Goal: Task Accomplishment & Management: Complete application form

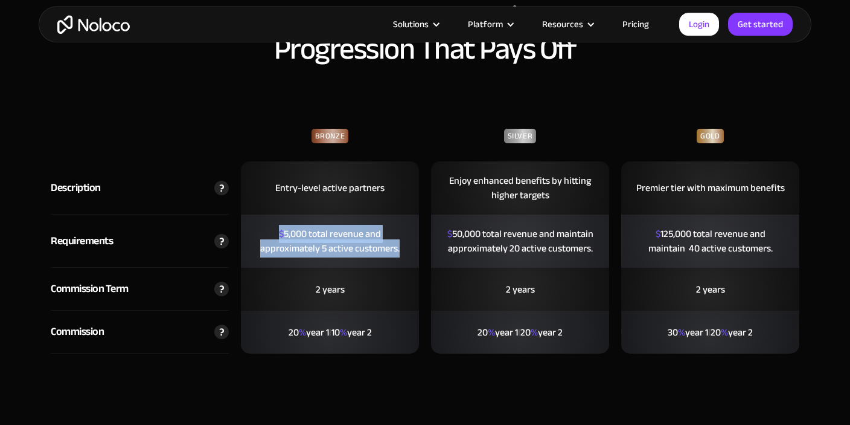
scroll to position [2697, 0]
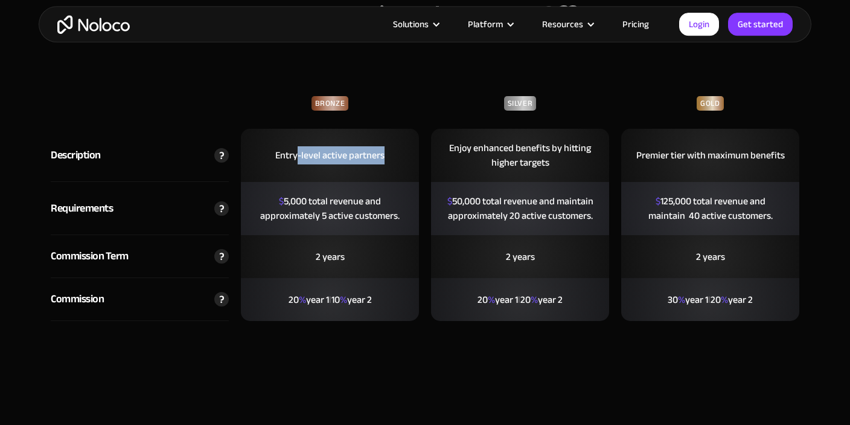
drag, startPoint x: 295, startPoint y: 154, endPoint x: 389, endPoint y: 150, distance: 93.7
click at [389, 150] on div "Entry-level active partners" at bounding box center [329, 155] width 127 height 39
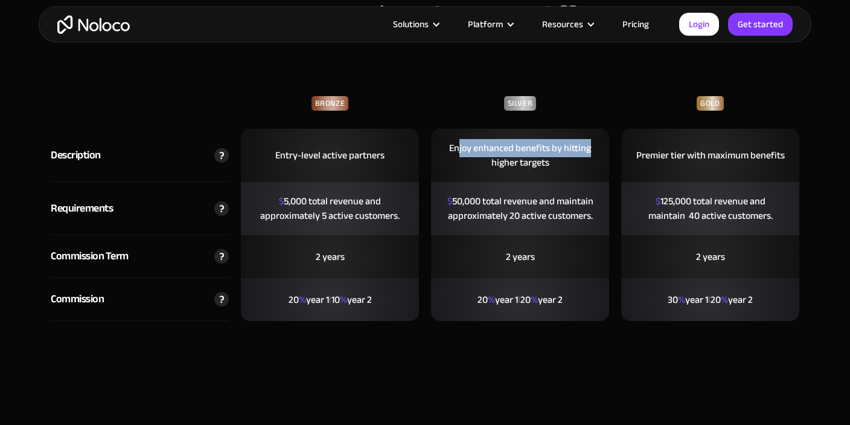
drag, startPoint x: 539, startPoint y: 146, endPoint x: 589, endPoint y: 147, distance: 50.2
click at [590, 147] on div "Enjoy enhanced benefits by hitting higher targets" at bounding box center [520, 155] width 178 height 53
click at [529, 174] on div "Enjoy enhanced benefits by hitting higher targets" at bounding box center [520, 155] width 178 height 53
click at [720, 143] on div "Premier tier with maximum benefits" at bounding box center [710, 155] width 167 height 39
click at [693, 158] on div "Premier tier with maximum benefits" at bounding box center [710, 155] width 167 height 39
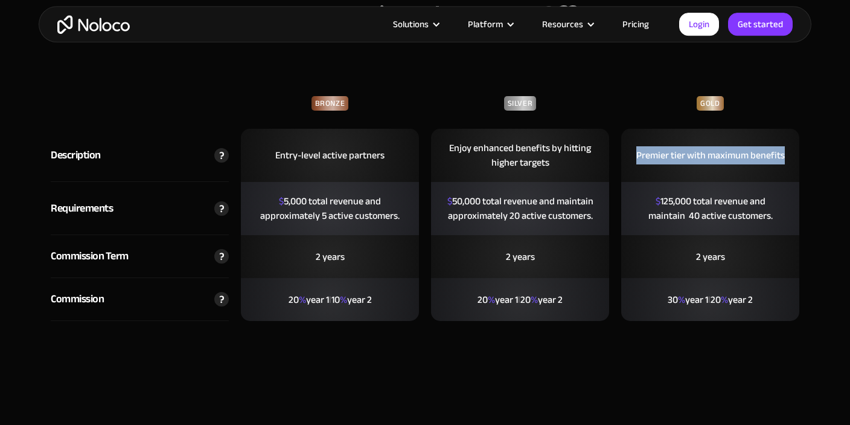
drag, startPoint x: 634, startPoint y: 159, endPoint x: 809, endPoint y: 152, distance: 175.2
click at [809, 152] on div "Partner Program Tiers: Progression That Pays Off Bronze Silver Gold Description…" at bounding box center [425, 156] width 773 height 402
click at [681, 150] on div "Premier tier with maximum benefits" at bounding box center [710, 155] width 167 height 39
click at [222, 154] on img at bounding box center [221, 155] width 14 height 14
click at [496, 96] on div "Silver" at bounding box center [520, 112] width 178 height 33
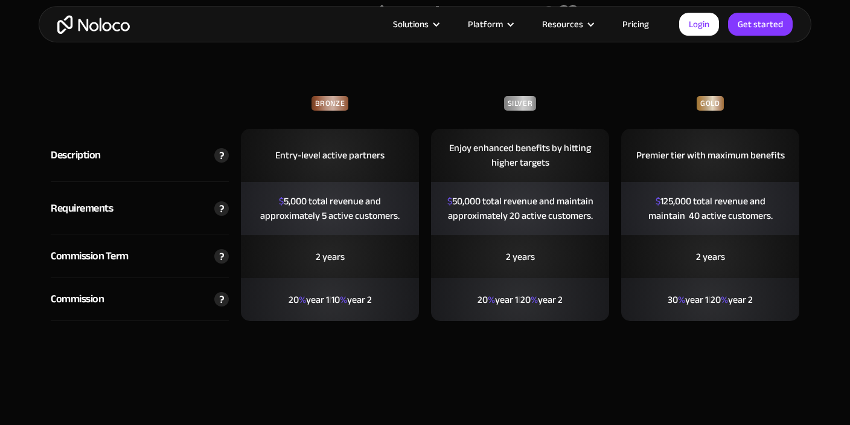
click at [524, 99] on div "Silver" at bounding box center [520, 103] width 33 height 14
click at [710, 96] on div "Gold" at bounding box center [710, 103] width 27 height 14
click at [222, 250] on img at bounding box center [221, 256] width 14 height 14
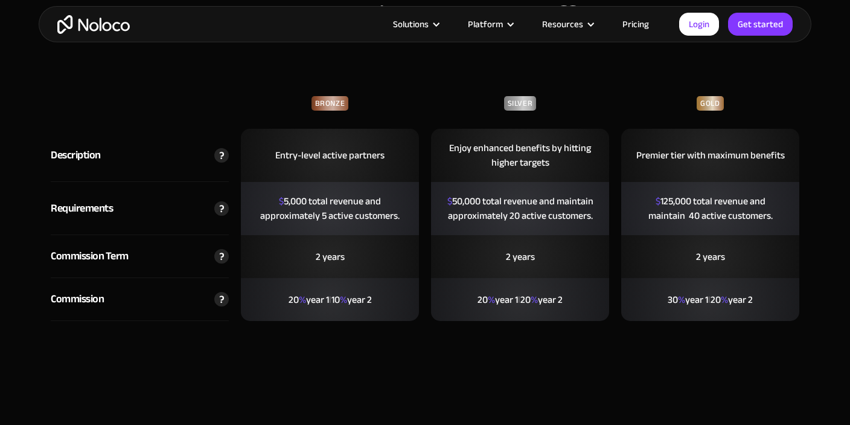
click at [222, 250] on img at bounding box center [221, 256] width 14 height 14
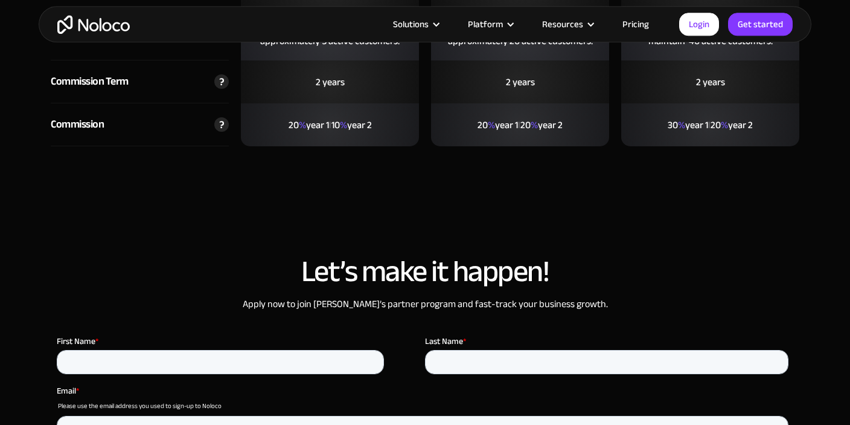
scroll to position [2889, 0]
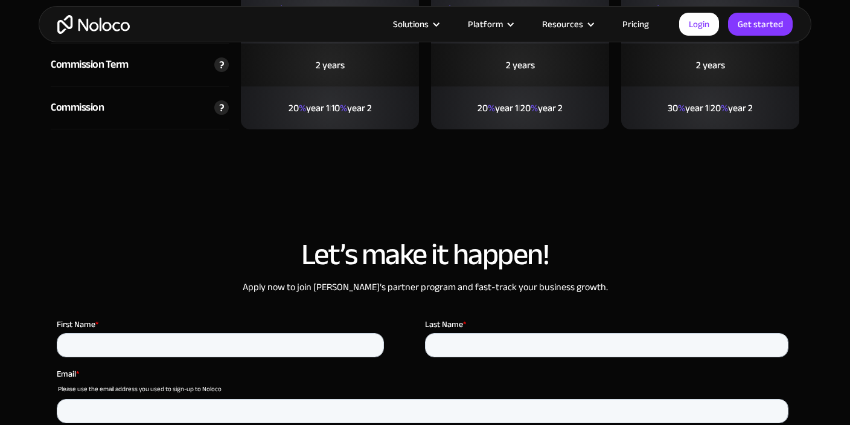
drag, startPoint x: 385, startPoint y: 103, endPoint x: 774, endPoint y: 109, distance: 388.9
click at [780, 108] on div "Commission 20 % year 1 l 10 % year 2 20 % year 1 l 20 % year 2 30 % year 1 l 20…" at bounding box center [425, 107] width 761 height 43
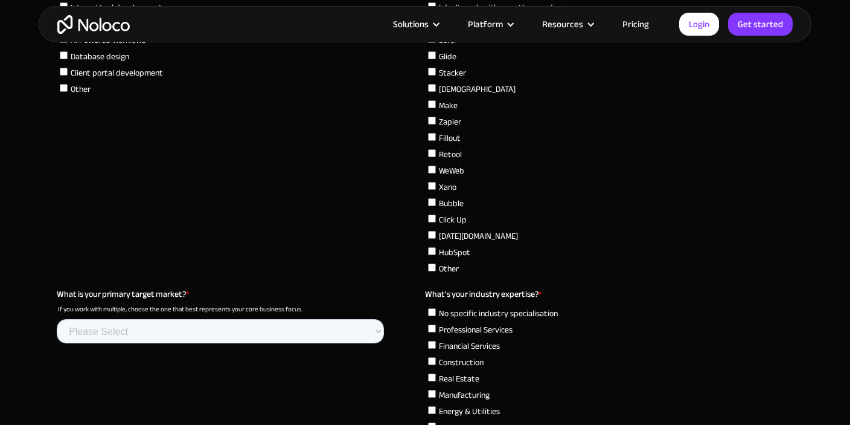
scroll to position [3590, 0]
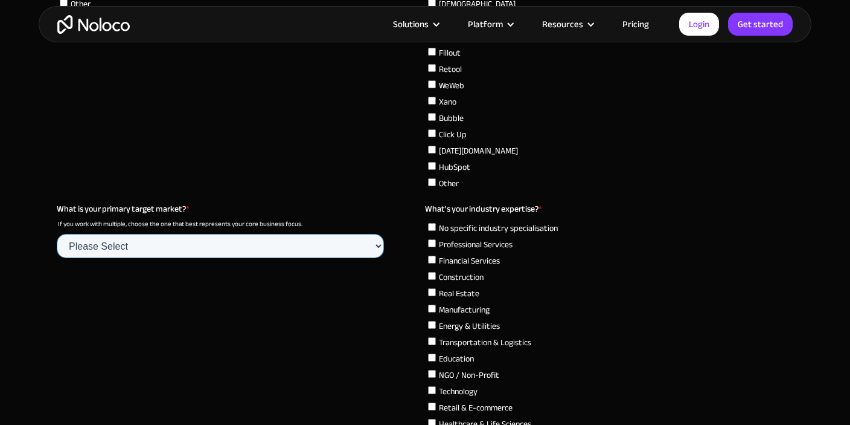
click at [57, 234] on select "Please Select Startups SMBs (B2B) SMBs (B2C) Large Enterprises NGO / Non Profit…" at bounding box center [220, 246] width 327 height 24
click at [5, 318] on section "Let’s make it happen! Apply now to join Noloco’s partner program and fast-track…" at bounding box center [425, 318] width 850 height 1616
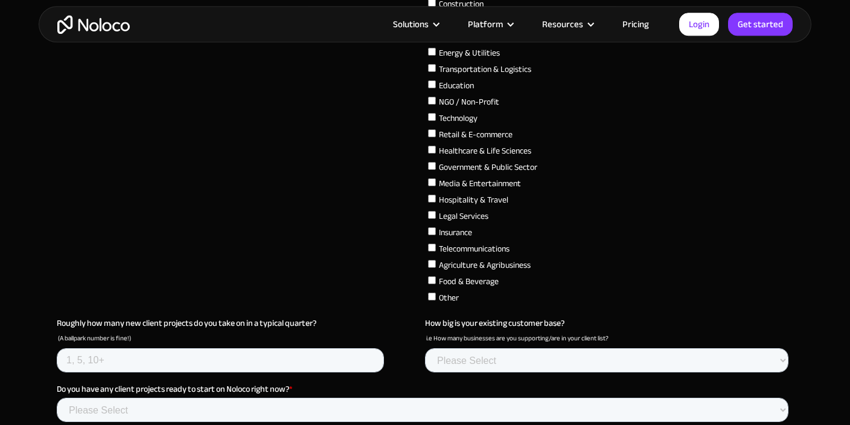
scroll to position [3909, 0]
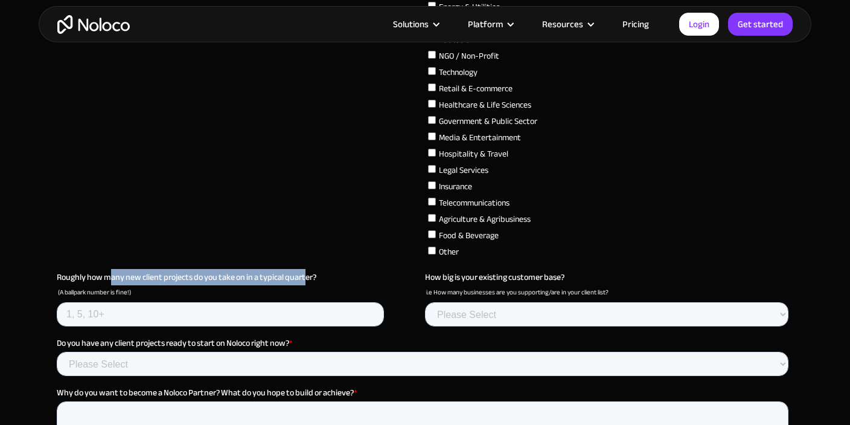
drag, startPoint x: 112, startPoint y: 272, endPoint x: 322, endPoint y: 270, distance: 210.2
click at [316, 271] on span "Roughly how many new client projects do you take on in a typical quarter?" at bounding box center [187, 277] width 260 height 16
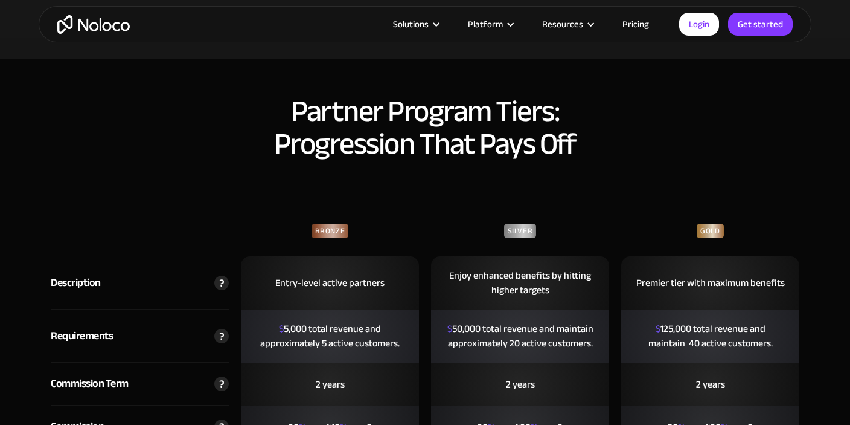
scroll to position [2506, 0]
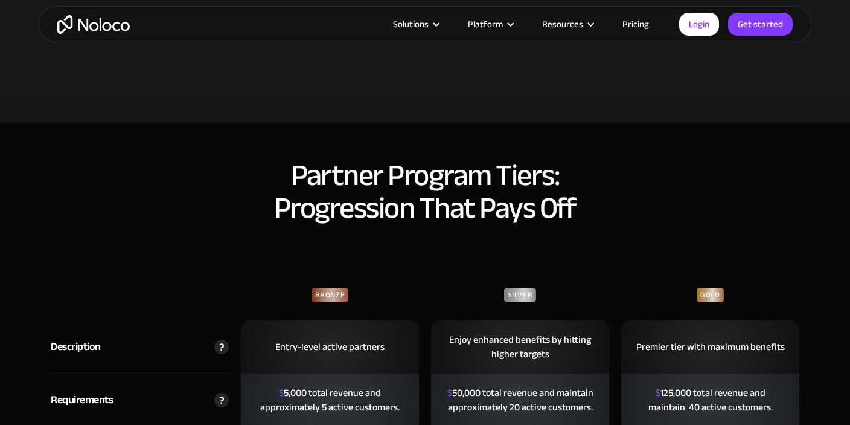
click at [220, 345] on img at bounding box center [221, 346] width 14 height 14
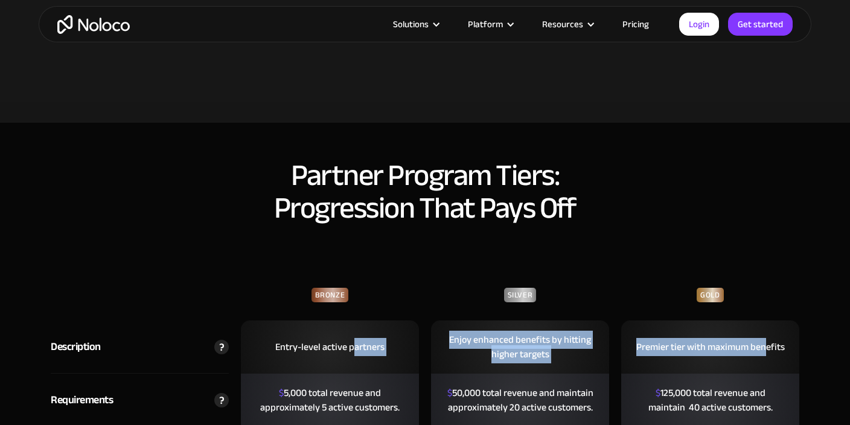
drag, startPoint x: 358, startPoint y: 343, endPoint x: 768, endPoint y: 333, distance: 410.1
click at [767, 334] on div "Description Entry-level active partners Enjoy enhanced benefits by hitting high…" at bounding box center [425, 346] width 761 height 53
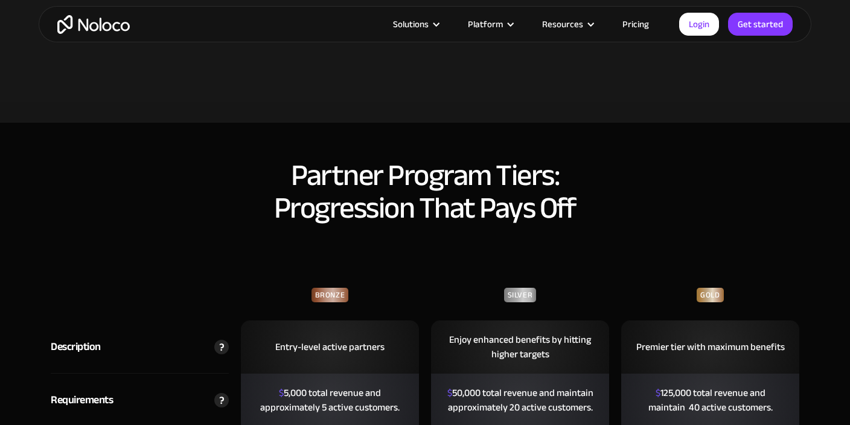
click at [701, 292] on div "Gold" at bounding box center [710, 294] width 27 height 14
